Goal: Book appointment/travel/reservation

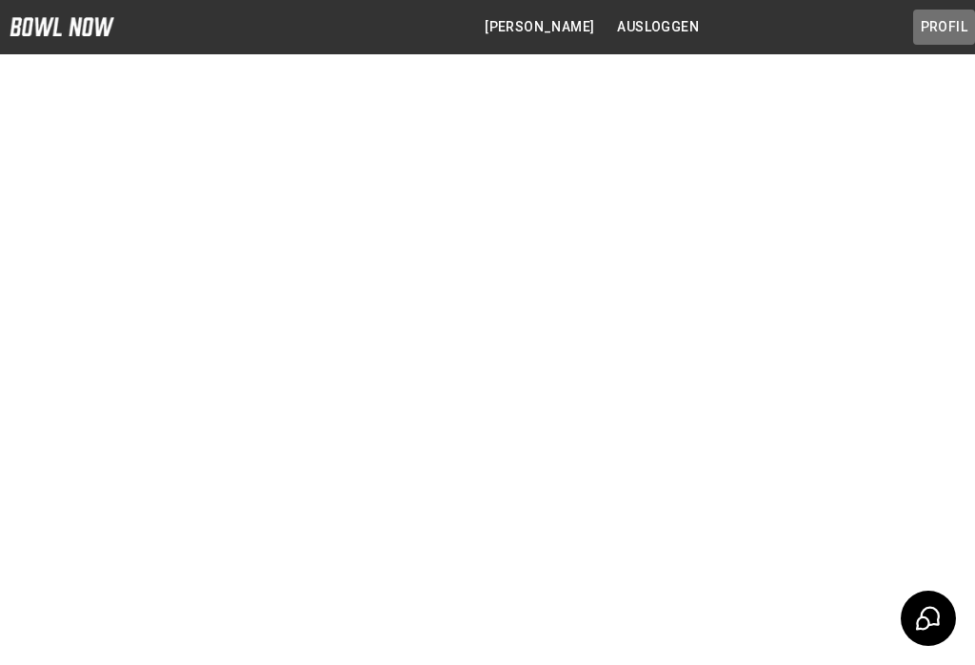
click at [935, 26] on button "Profil" at bounding box center [945, 27] width 62 height 35
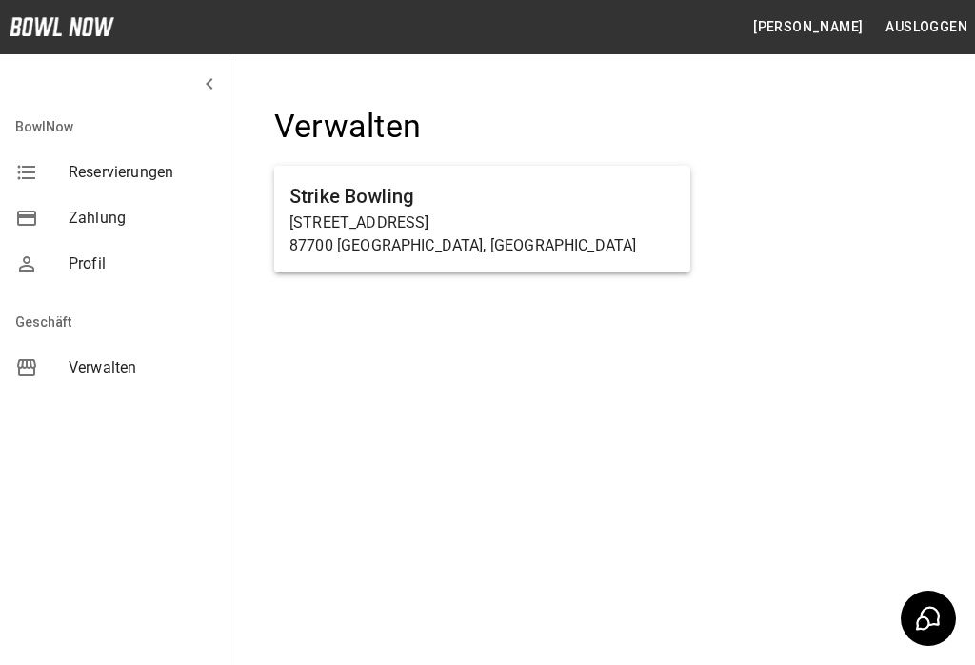
click at [610, 234] on p "87700 [GEOGRAPHIC_DATA], [GEOGRAPHIC_DATA]" at bounding box center [483, 245] width 386 height 23
click at [664, 260] on div "Strike Bowling [STREET_ADDRESS]" at bounding box center [482, 219] width 416 height 107
click at [664, 259] on div "Strike Bowling [STREET_ADDRESS]" at bounding box center [482, 219] width 416 height 107
click at [662, 236] on p "87700 [GEOGRAPHIC_DATA], [GEOGRAPHIC_DATA]" at bounding box center [483, 245] width 386 height 23
click at [593, 262] on div "Strike Bowling [STREET_ADDRESS]" at bounding box center [482, 219] width 416 height 107
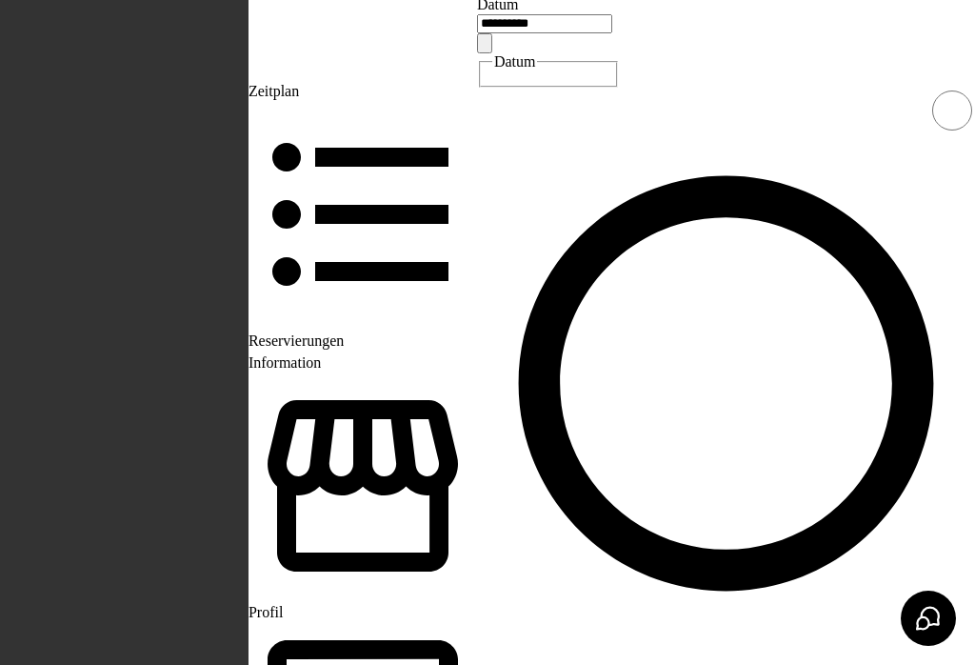
scroll to position [0, 1637]
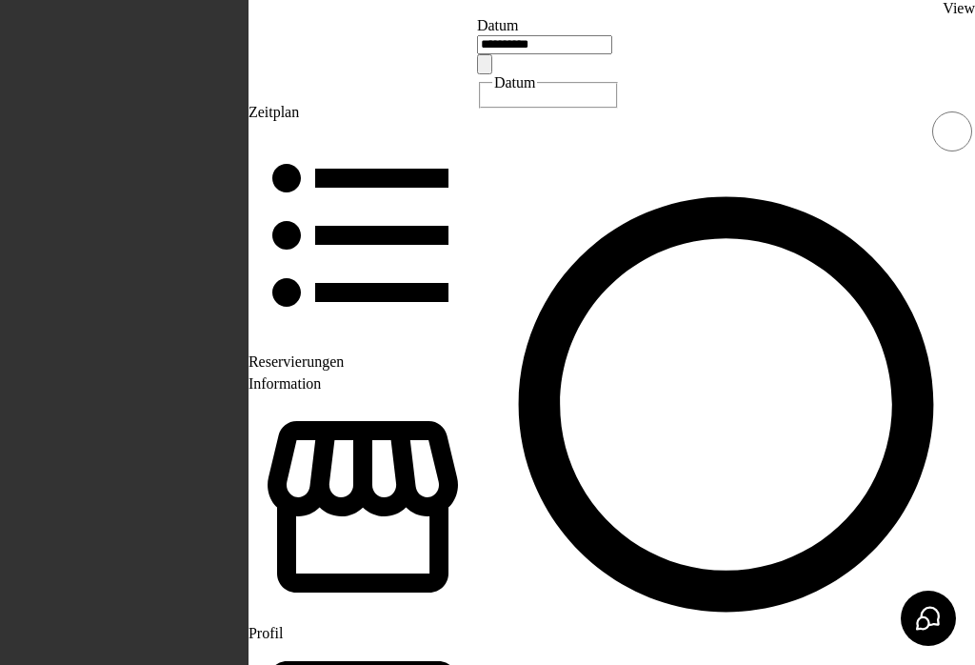
click at [477, 74] on button "Choose date, selected date is 20. Sep. 2025" at bounding box center [484, 64] width 15 height 20
click at [147, 255] on icon "Next month" at bounding box center [147, 255] width 0 height 0
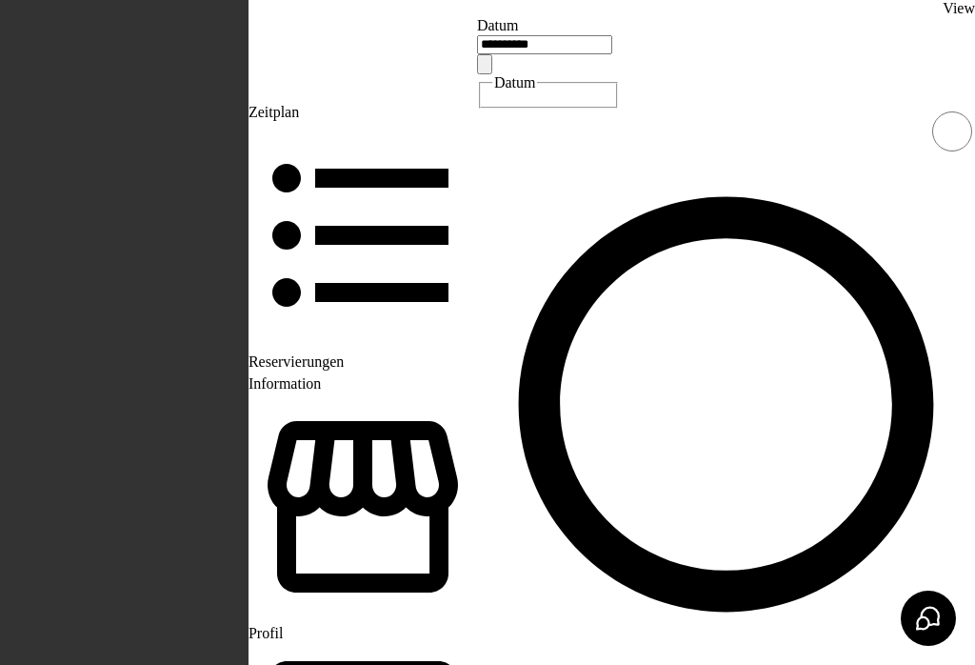
click at [154, 241] on button "Next month" at bounding box center [146, 251] width 15 height 20
click at [488, 89] on icon "Choose date, selected date is 22. Nov. 2025" at bounding box center [496, 79] width 17 height 19
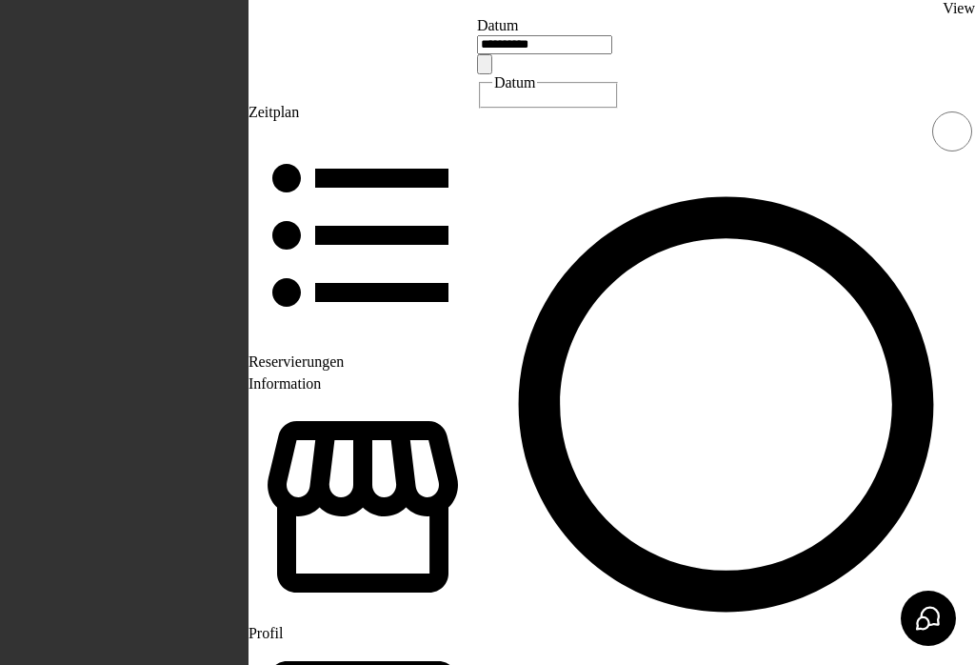
click at [147, 235] on icon "Previous month" at bounding box center [147, 235] width 0 height 0
click at [154, 221] on button "Previous month" at bounding box center [146, 231] width 15 height 20
click at [154, 241] on button "Next month" at bounding box center [146, 251] width 15 height 20
click at [162, 261] on icon "Next month" at bounding box center [158, 266] width 7 height 11
click at [161, 241] on icon "Previous month" at bounding box center [157, 246] width 7 height 11
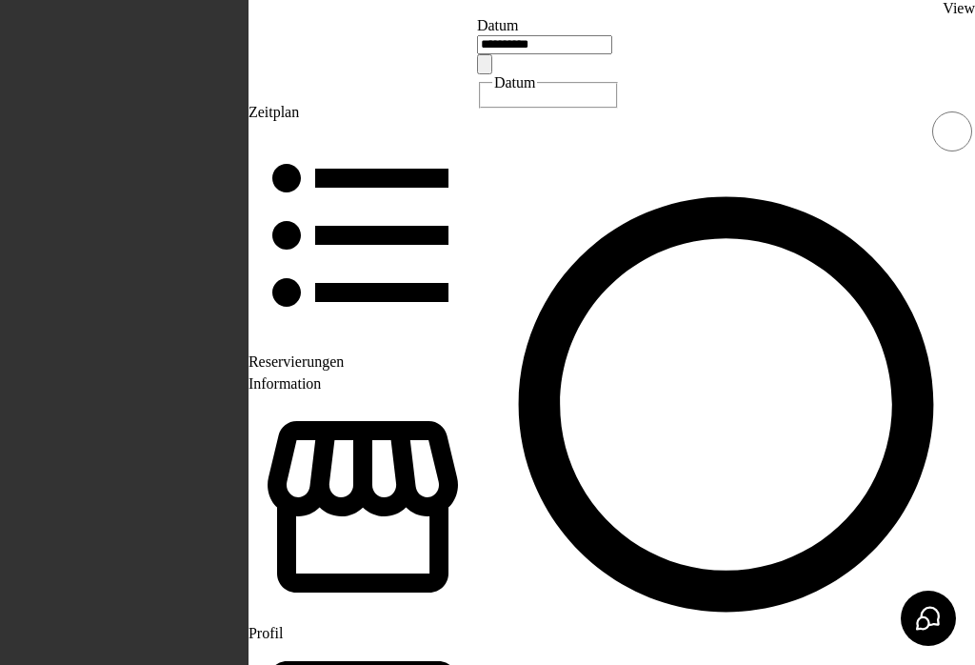
click at [161, 241] on icon "Previous month" at bounding box center [157, 246] width 7 height 11
click at [169, 658] on button "20" at bounding box center [154, 668] width 30 height 20
click at [477, 74] on button "Choose date, selected date is 20. Sep. 2025" at bounding box center [484, 64] width 15 height 20
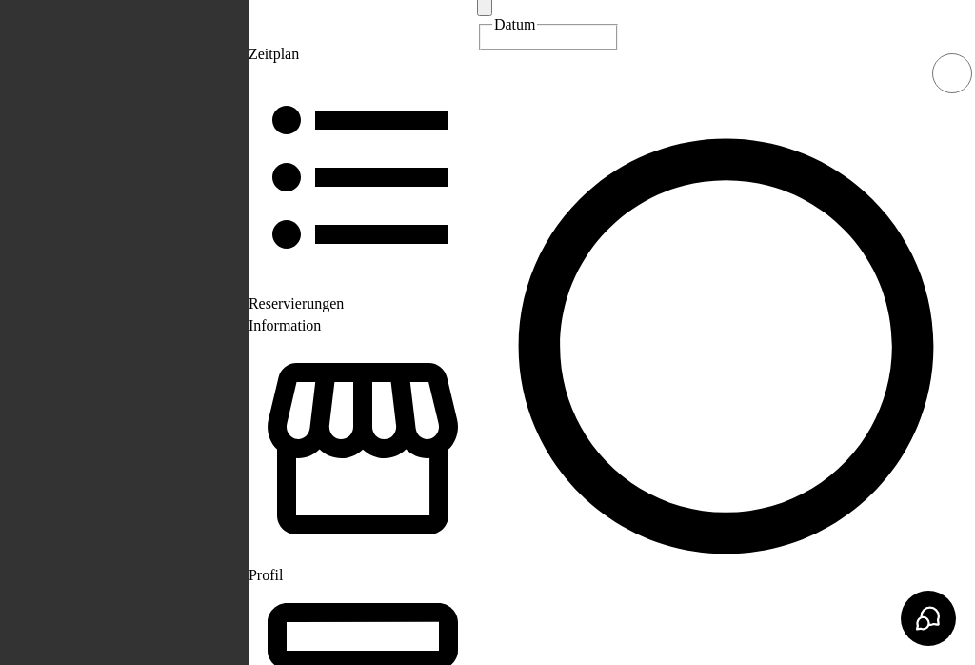
scroll to position [0, 0]
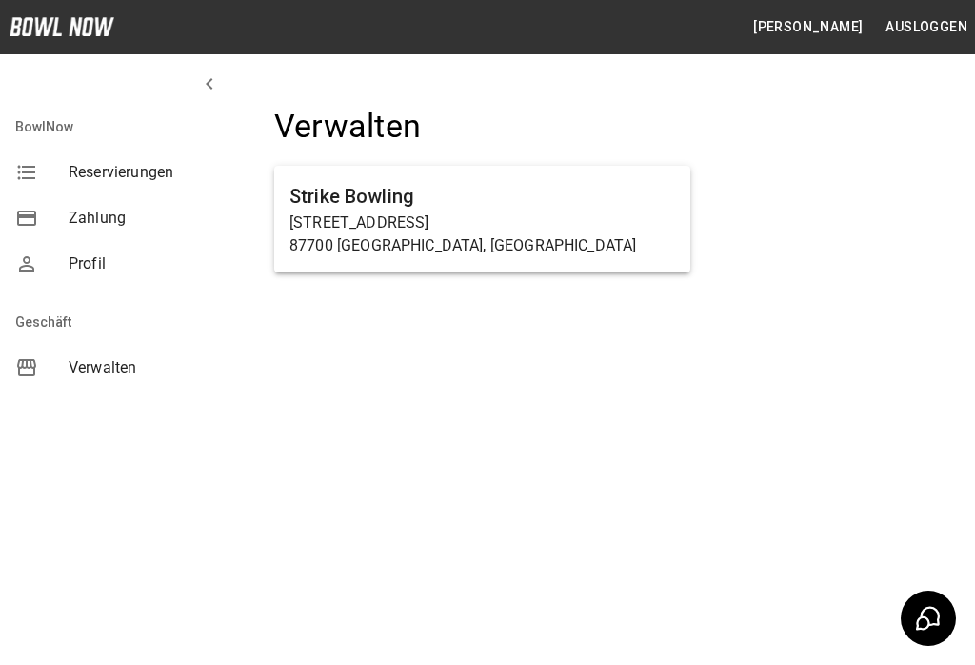
click at [481, 211] on p "[STREET_ADDRESS]" at bounding box center [483, 222] width 386 height 23
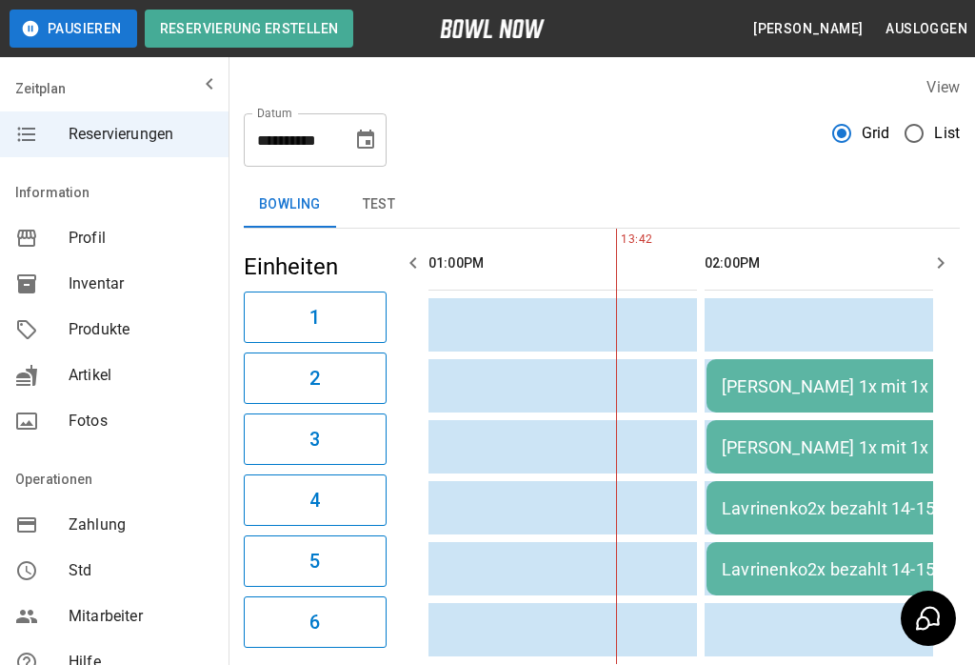
click at [373, 145] on icon "Choose date, selected date is 20. Sep. 2025" at bounding box center [365, 139] width 17 height 19
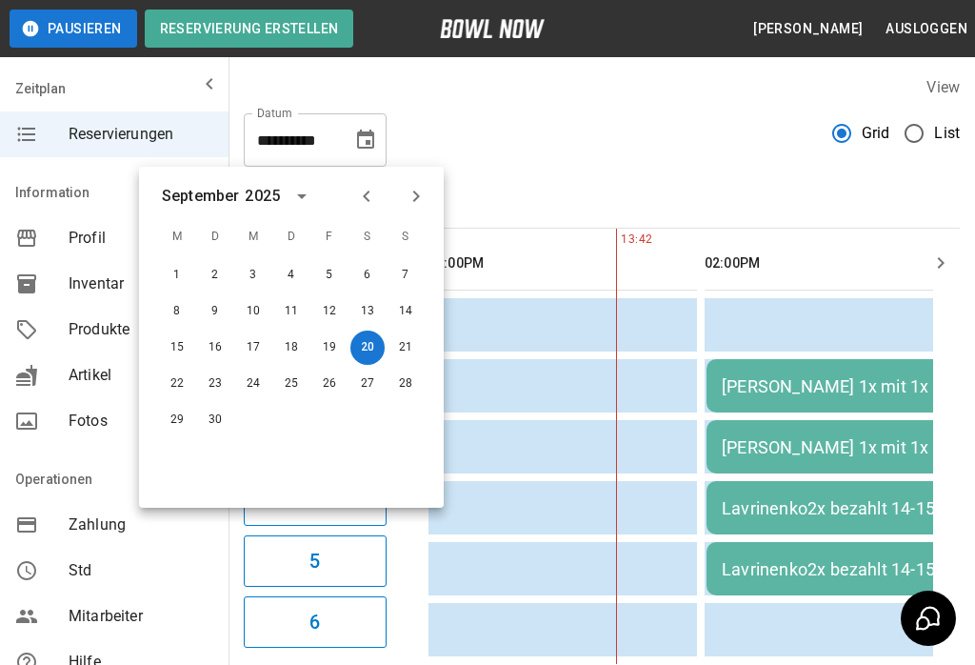
click at [413, 198] on icon "Next month" at bounding box center [416, 196] width 23 height 23
click at [406, 273] on button "5" at bounding box center [406, 275] width 34 height 34
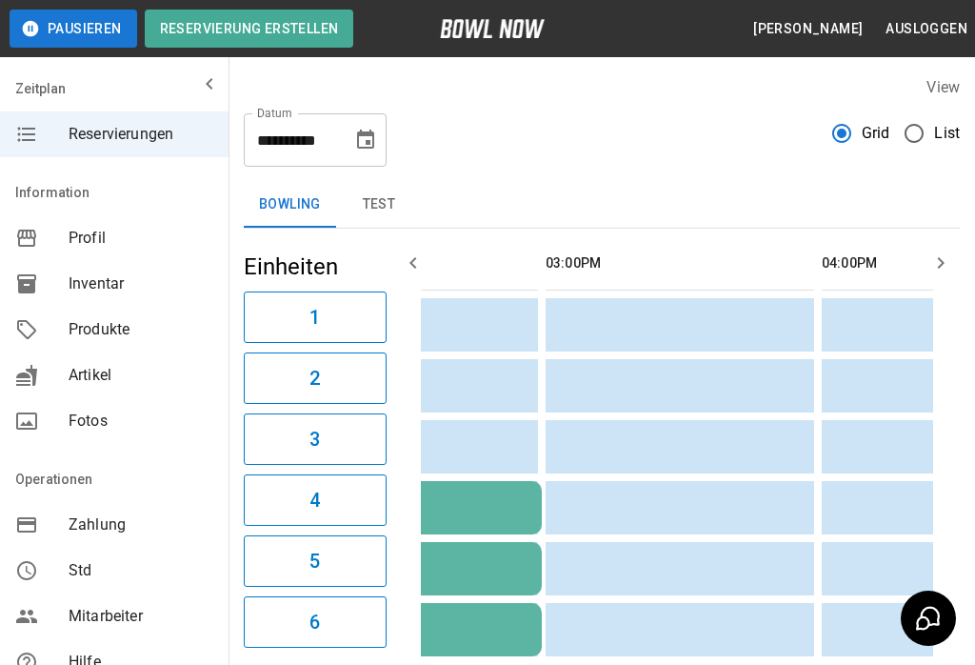
scroll to position [1, 0]
click at [372, 141] on icon "Choose date, selected date is 5. Okt. 2025" at bounding box center [365, 138] width 17 height 19
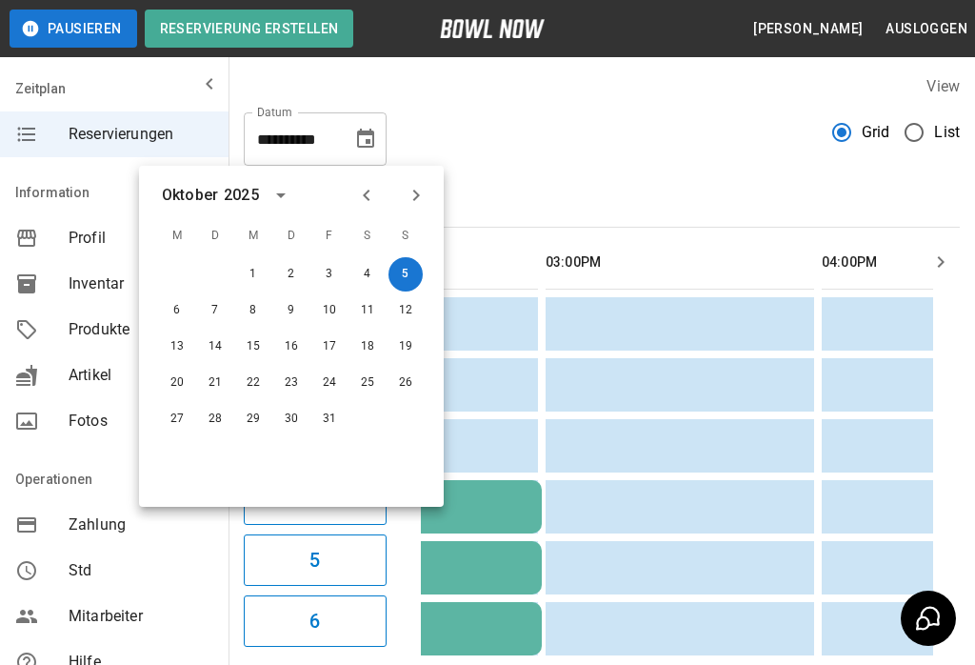
click at [370, 194] on icon "Previous month" at bounding box center [366, 195] width 23 height 23
click at [378, 202] on button "Previous month" at bounding box center [367, 195] width 32 height 32
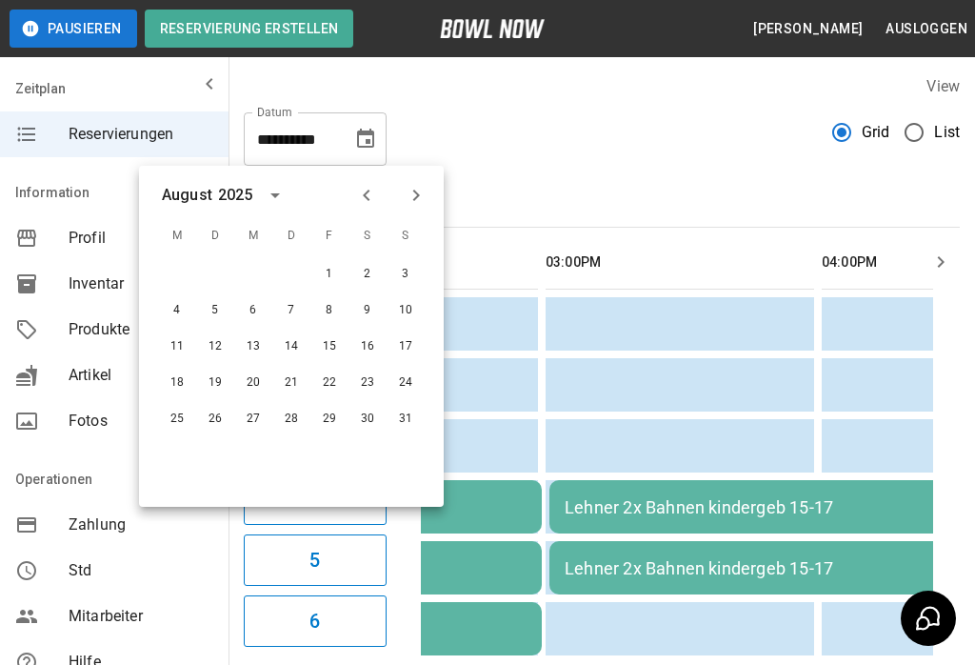
click at [419, 180] on button "Next month" at bounding box center [416, 195] width 32 height 32
click at [413, 198] on icon "Next month" at bounding box center [416, 195] width 23 height 23
click at [359, 191] on icon "Previous month" at bounding box center [366, 195] width 23 height 23
click at [394, 343] on button "21" at bounding box center [406, 347] width 34 height 34
type input "**********"
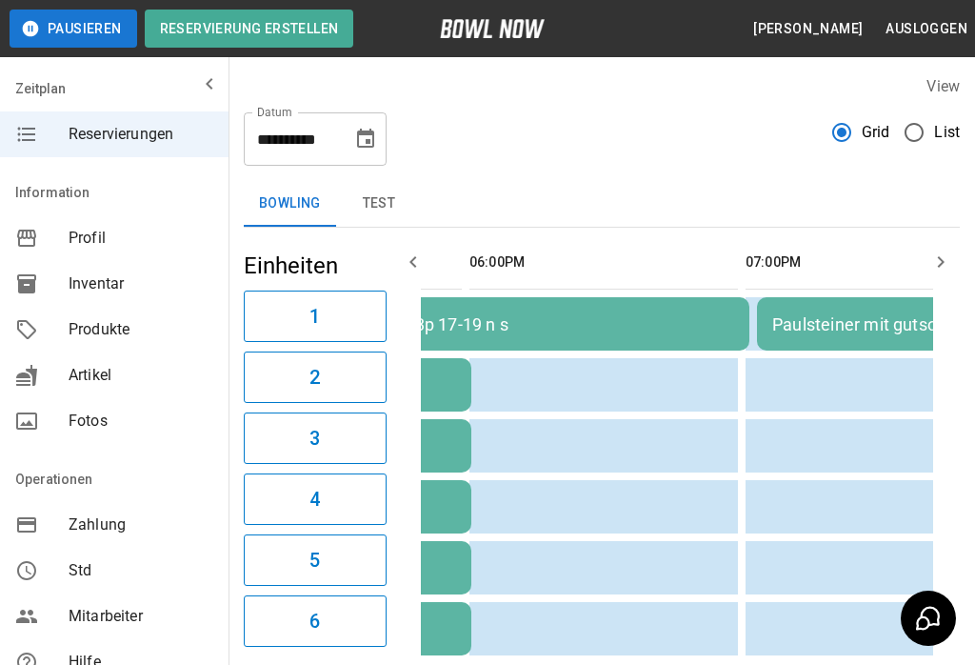
scroll to position [0, 1340]
